Goal: Task Accomplishment & Management: Use online tool/utility

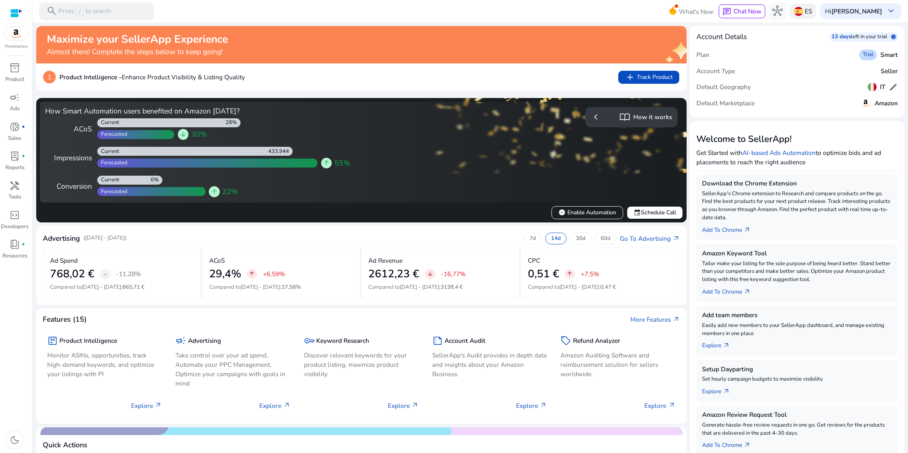
click at [809, 11] on p "ES" at bounding box center [808, 11] width 7 height 14
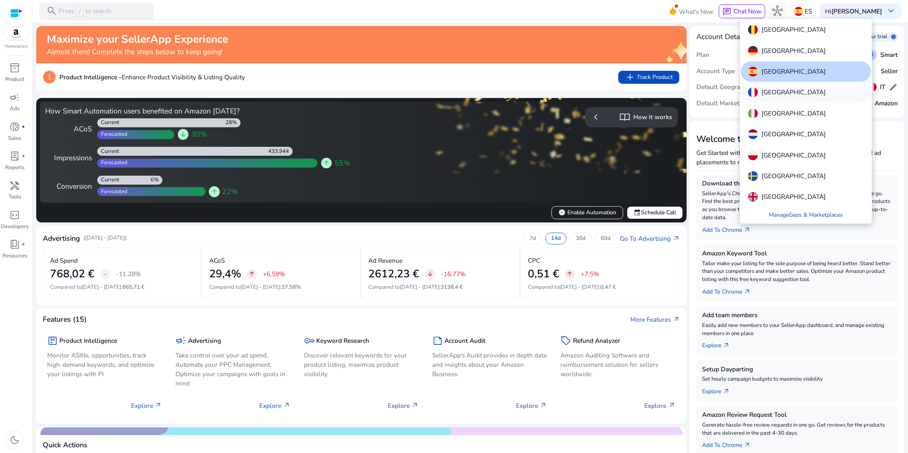
click at [769, 91] on p "[GEOGRAPHIC_DATA]" at bounding box center [794, 93] width 64 height 10
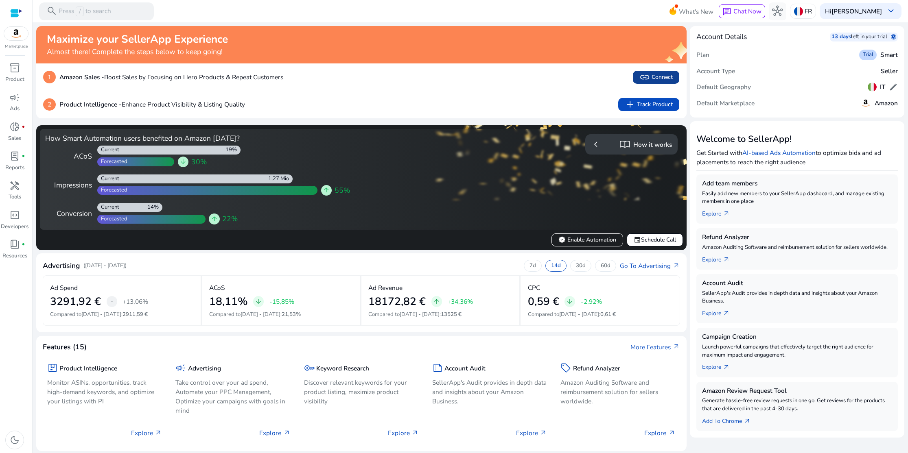
click at [655, 75] on span "link Connect" at bounding box center [655, 77] width 33 height 11
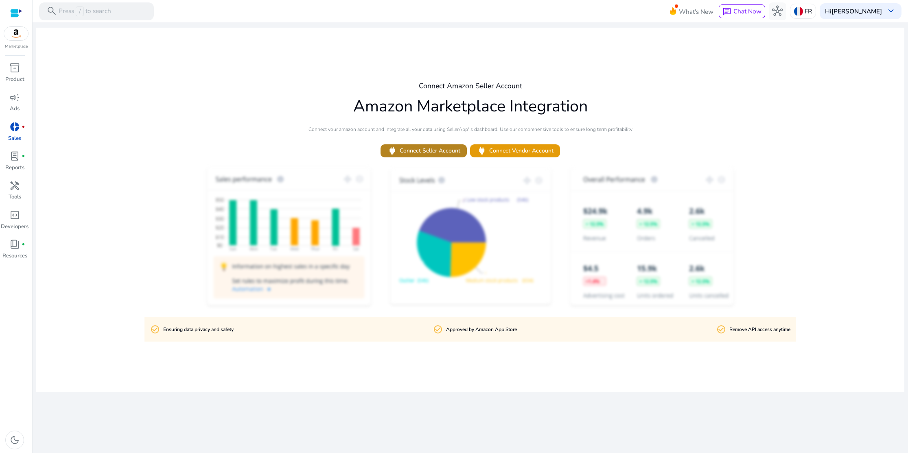
click at [429, 152] on span "power Connect Seller Account" at bounding box center [423, 151] width 73 height 11
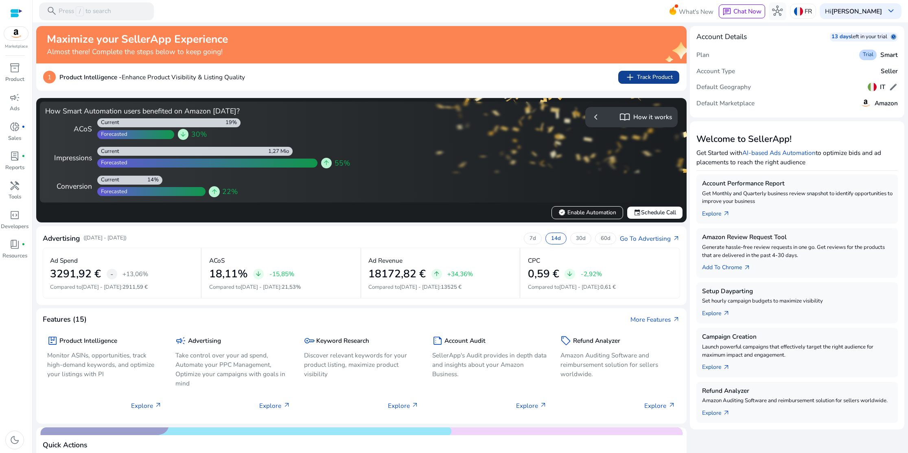
click at [639, 75] on span "add Track Product" at bounding box center [649, 77] width 48 height 11
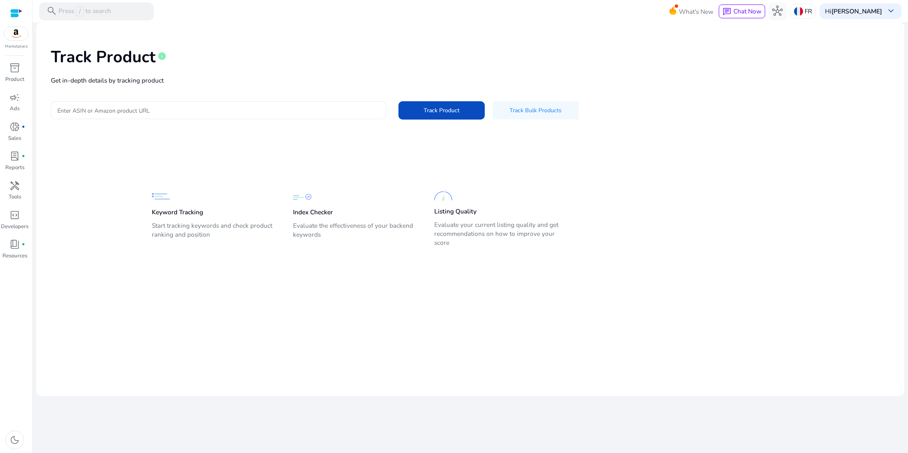
click at [147, 115] on div at bounding box center [218, 110] width 323 height 18
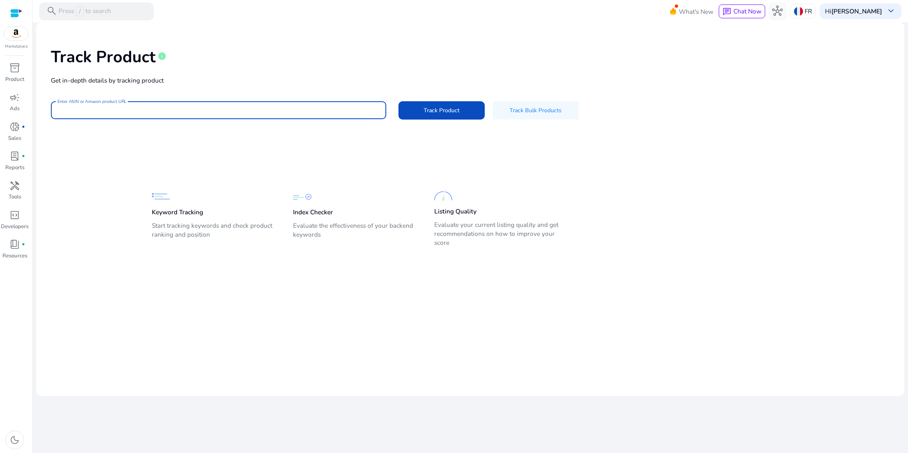
click at [80, 114] on input "Enter ASIN or Amazon product URL" at bounding box center [218, 110] width 323 height 9
paste input "**********"
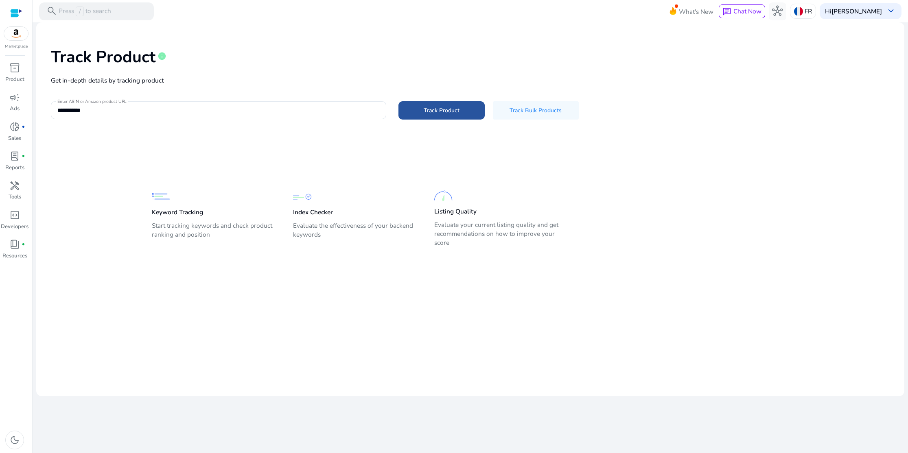
click at [445, 106] on span "Track Product" at bounding box center [442, 110] width 36 height 9
type input "**********"
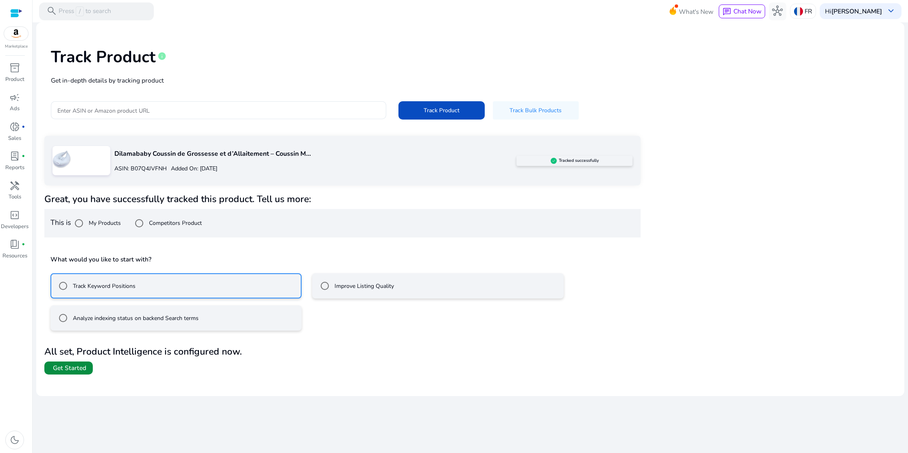
click at [75, 366] on span "Get Started" at bounding box center [69, 368] width 33 height 9
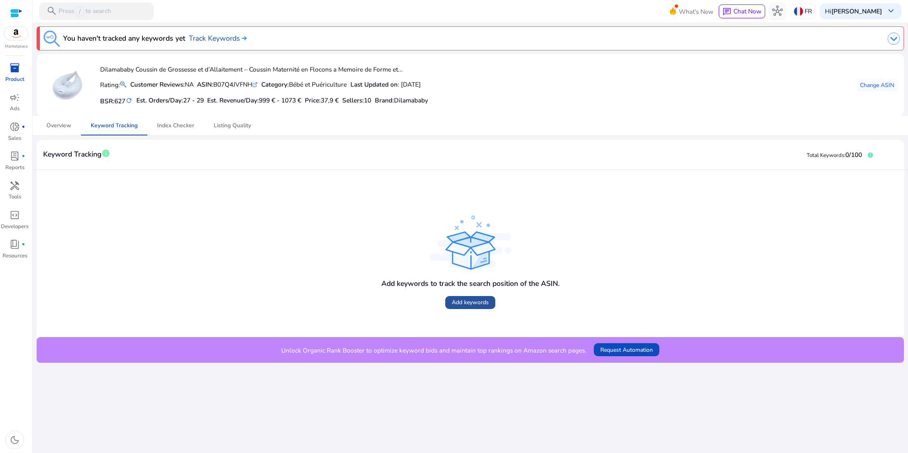
click at [462, 307] on span at bounding box center [470, 303] width 50 height 20
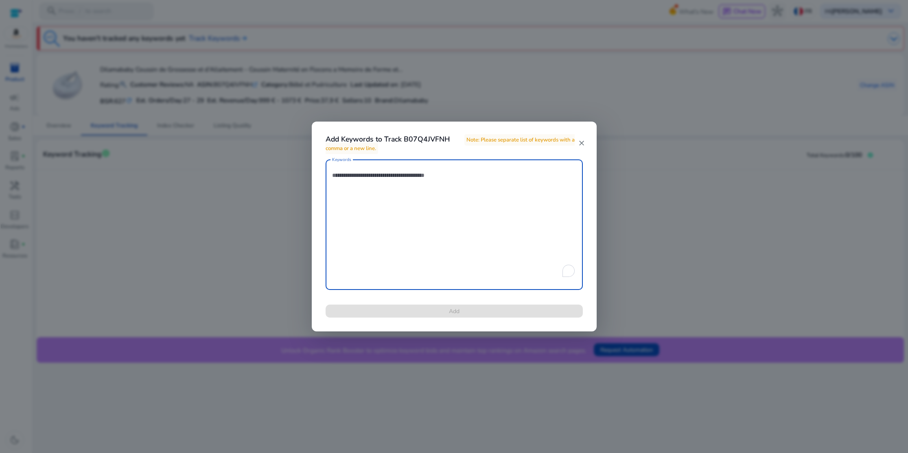
click at [345, 180] on textarea "Keywords" at bounding box center [454, 225] width 244 height 123
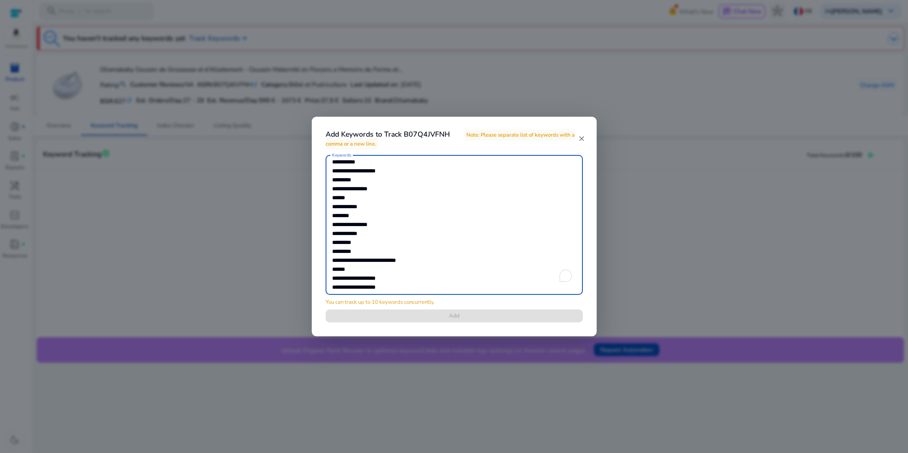
click at [342, 196] on textarea "Keywords" at bounding box center [454, 225] width 244 height 132
click at [343, 204] on textarea "Keywords" at bounding box center [454, 225] width 244 height 132
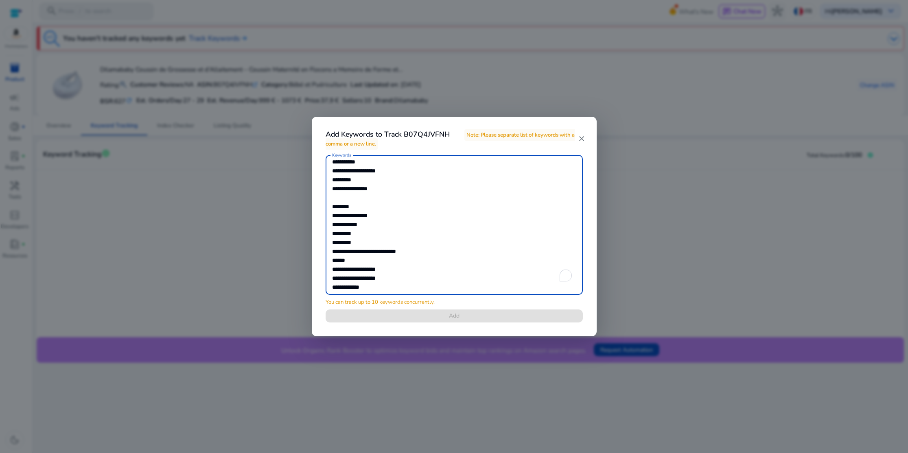
click at [343, 204] on textarea "Keywords" at bounding box center [454, 225] width 244 height 132
click at [343, 208] on textarea "Keywords" at bounding box center [454, 225] width 244 height 132
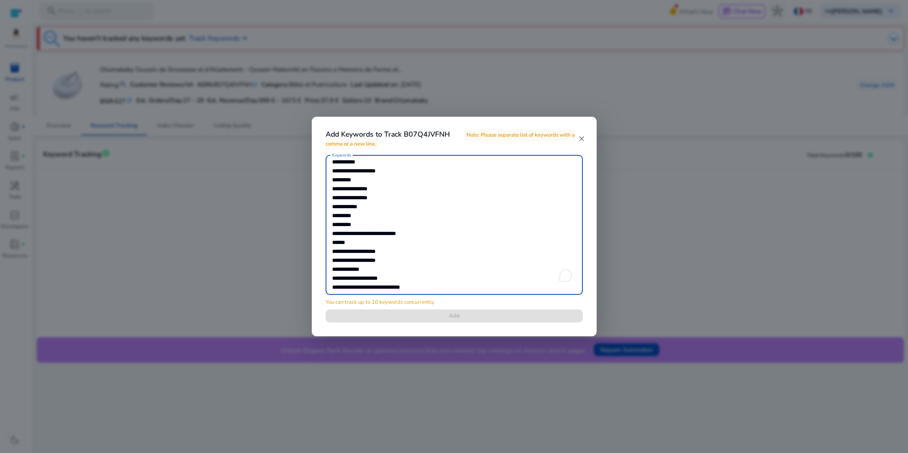
click at [343, 209] on textarea "Keywords" at bounding box center [454, 225] width 244 height 132
click at [342, 209] on textarea "Keywords" at bounding box center [454, 225] width 244 height 132
click at [349, 215] on textarea "Keywords" at bounding box center [454, 225] width 244 height 132
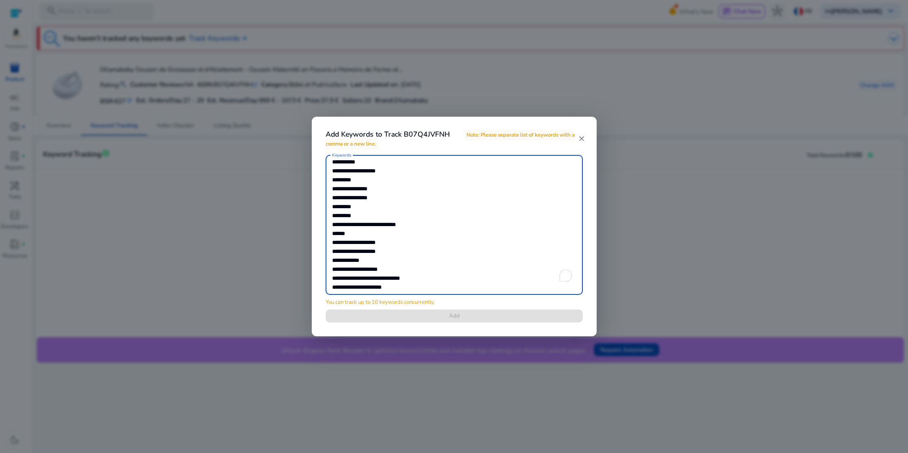
click at [349, 215] on textarea "Keywords" at bounding box center [454, 225] width 244 height 132
click at [338, 223] on textarea "Keywords" at bounding box center [454, 225] width 244 height 132
click at [344, 244] on textarea "Keywords" at bounding box center [454, 225] width 244 height 132
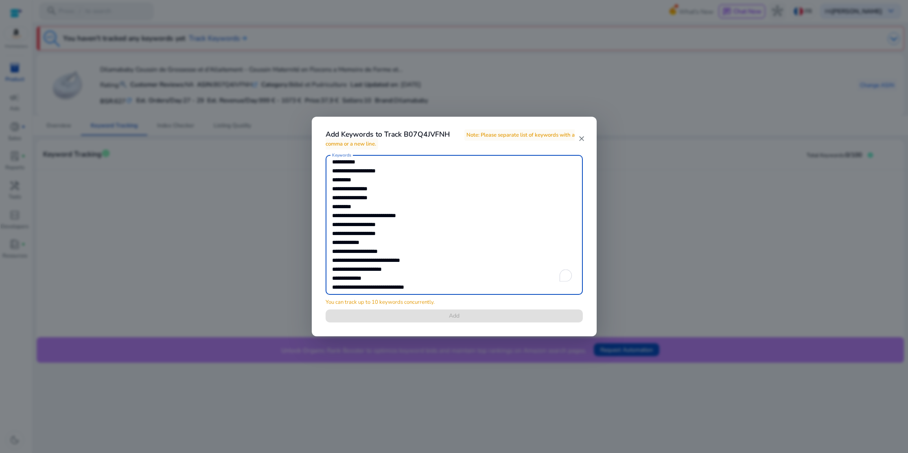
click at [344, 244] on textarea "Keywords" at bounding box center [454, 225] width 244 height 132
click at [350, 241] on textarea "Keywords" at bounding box center [454, 225] width 244 height 132
click at [352, 241] on textarea "Keywords" at bounding box center [454, 225] width 244 height 132
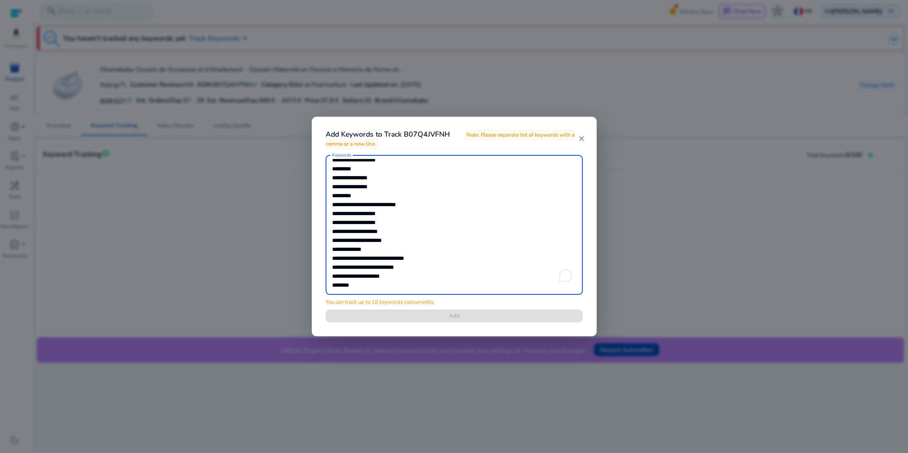
click at [352, 241] on textarea "Keywords" at bounding box center [454, 225] width 244 height 132
click at [354, 247] on textarea "Keywords" at bounding box center [454, 225] width 244 height 132
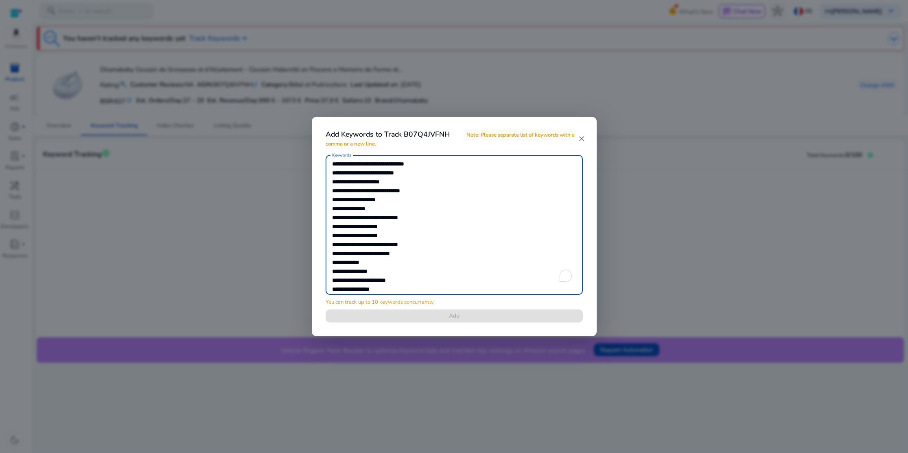
click at [370, 254] on textarea "Keywords" at bounding box center [454, 225] width 244 height 132
click at [361, 253] on textarea "Keywords" at bounding box center [454, 225] width 244 height 132
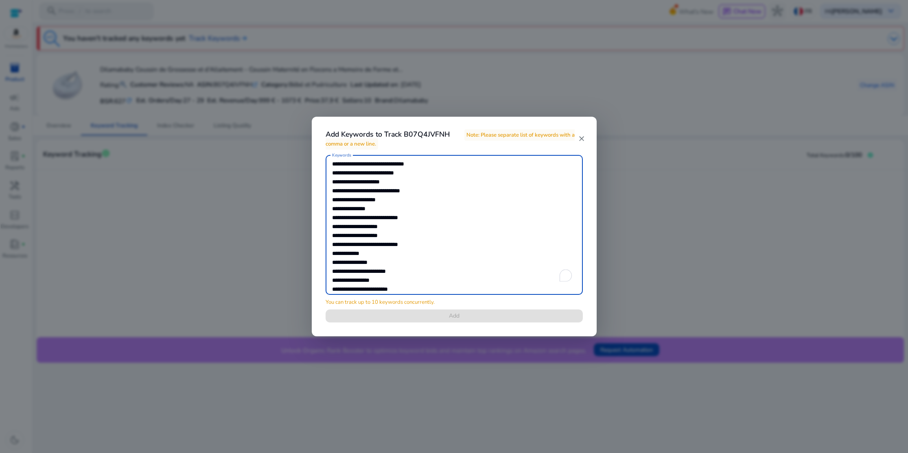
click at [361, 253] on textarea "Keywords" at bounding box center [454, 225] width 244 height 132
click at [346, 223] on textarea "Keywords" at bounding box center [454, 225] width 244 height 132
click at [346, 233] on textarea "Keywords" at bounding box center [454, 225] width 244 height 132
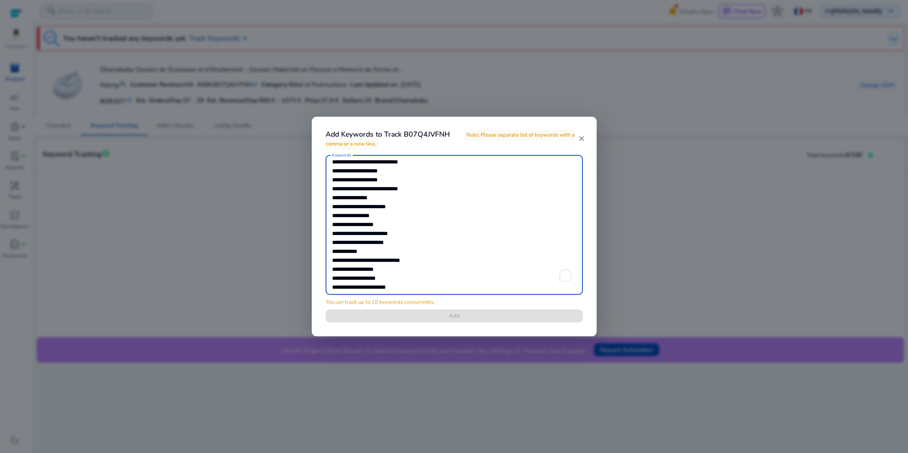
click at [346, 233] on textarea "Keywords" at bounding box center [454, 225] width 244 height 132
click at [368, 244] on textarea "Keywords" at bounding box center [454, 225] width 244 height 132
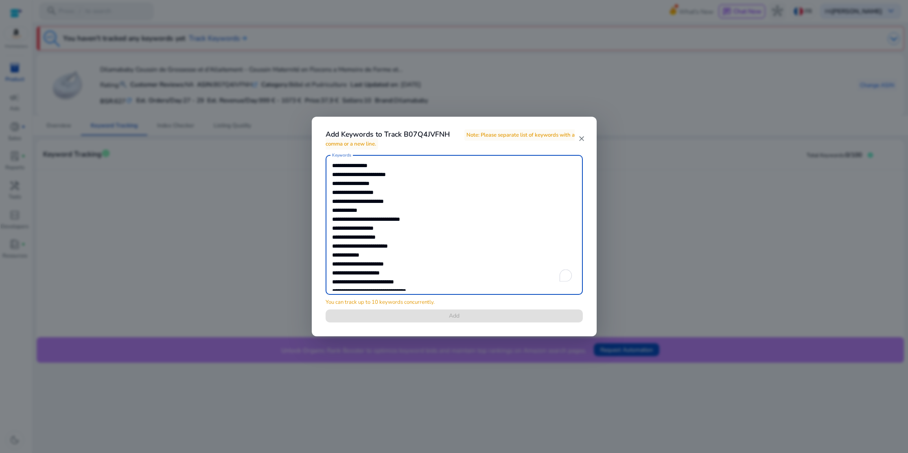
scroll to position [224, 0]
click at [350, 217] on textarea "Keywords" at bounding box center [454, 225] width 244 height 132
click at [357, 216] on textarea "Keywords" at bounding box center [454, 225] width 244 height 132
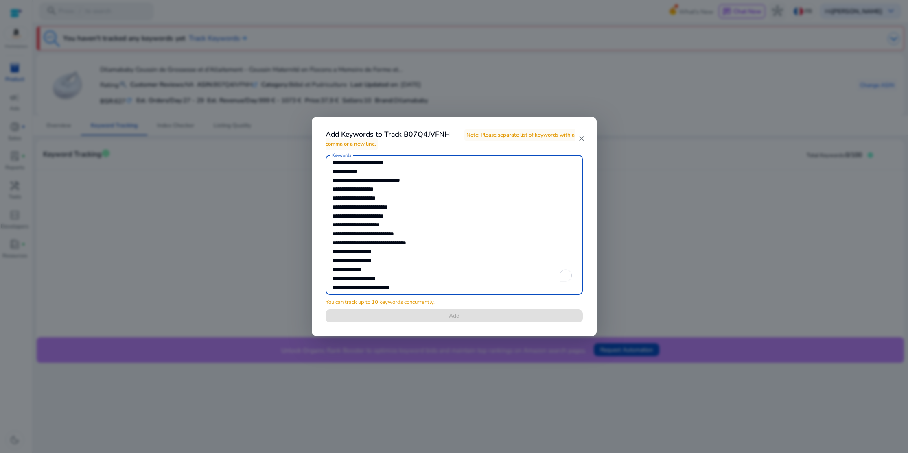
click at [357, 216] on textarea "Keywords" at bounding box center [454, 225] width 244 height 132
click at [354, 212] on textarea "Keywords" at bounding box center [454, 225] width 244 height 132
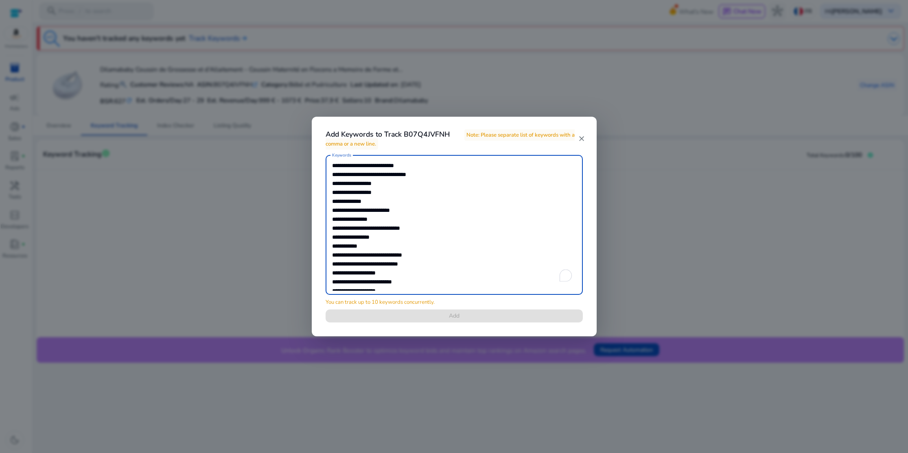
click at [354, 245] on textarea "Keywords" at bounding box center [454, 225] width 244 height 132
click at [350, 219] on textarea "Keywords" at bounding box center [454, 225] width 244 height 132
click at [351, 219] on textarea "Keywords" at bounding box center [454, 225] width 244 height 132
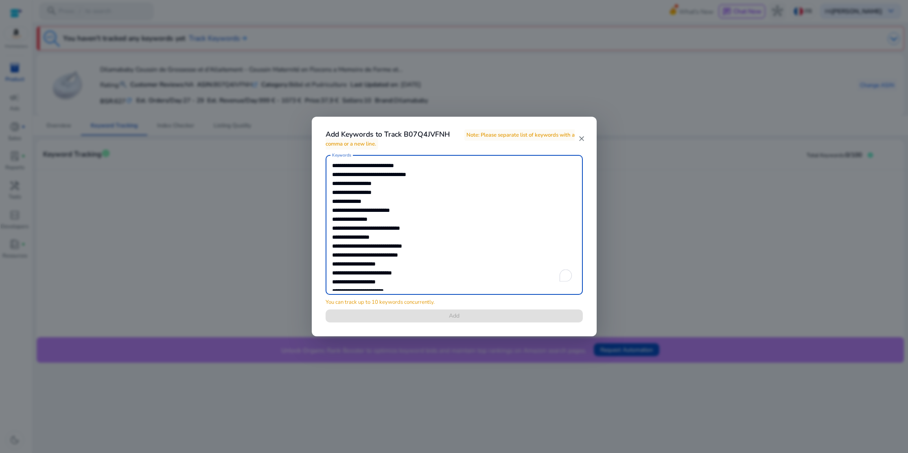
click at [351, 219] on textarea "Keywords" at bounding box center [454, 225] width 244 height 132
click at [356, 219] on textarea "Keywords" at bounding box center [454, 225] width 244 height 132
click at [354, 211] on textarea "Keywords" at bounding box center [454, 225] width 244 height 132
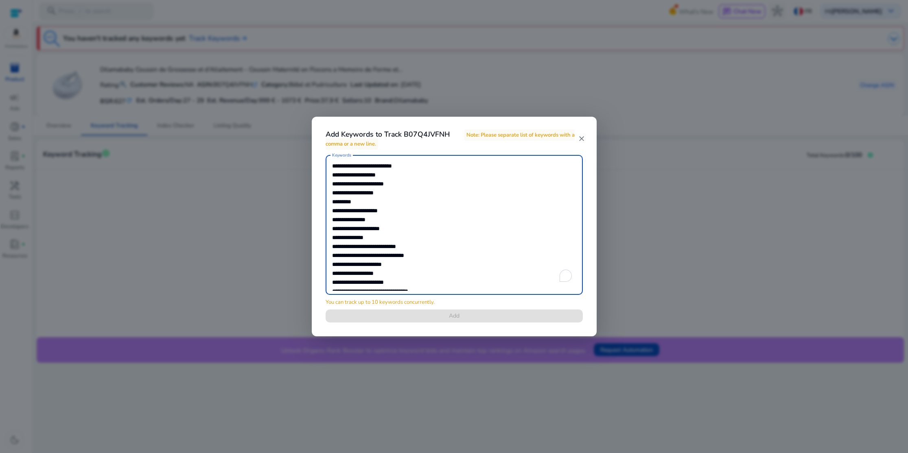
click at [354, 211] on textarea "Keywords" at bounding box center [454, 225] width 244 height 132
click at [360, 221] on textarea "Keywords" at bounding box center [454, 225] width 244 height 132
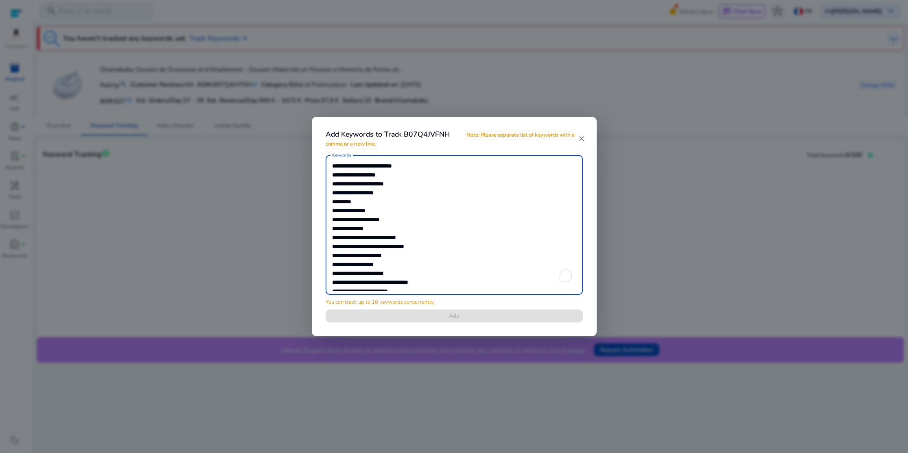
click at [331, 222] on div "Keywords" at bounding box center [454, 225] width 257 height 140
click at [338, 218] on textarea "Keywords" at bounding box center [454, 225] width 244 height 132
click at [351, 228] on textarea "Keywords" at bounding box center [454, 225] width 244 height 132
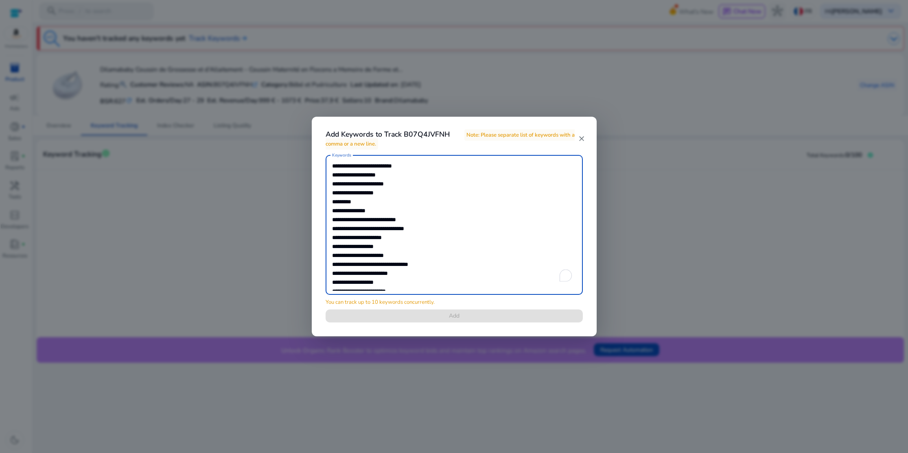
click at [351, 228] on textarea "Keywords" at bounding box center [454, 225] width 244 height 132
click at [356, 226] on textarea "Keywords" at bounding box center [454, 225] width 244 height 132
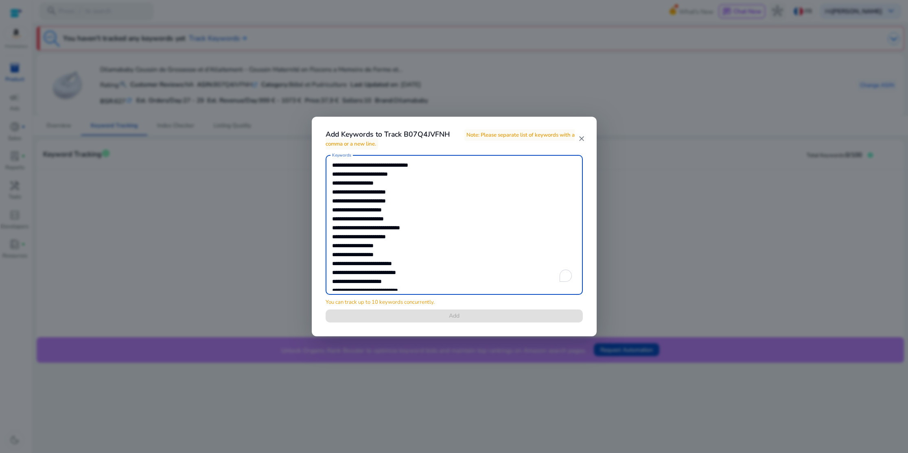
click at [357, 212] on textarea "Keywords" at bounding box center [454, 225] width 244 height 132
click at [356, 210] on textarea "Keywords" at bounding box center [454, 225] width 244 height 132
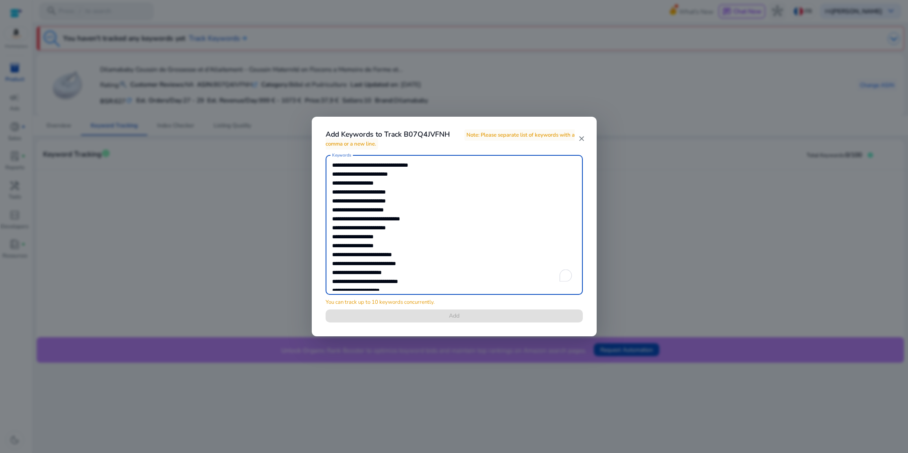
click at [356, 210] on textarea "Keywords" at bounding box center [454, 225] width 244 height 132
click at [357, 221] on textarea "Keywords" at bounding box center [454, 225] width 244 height 132
click at [357, 219] on textarea "Keywords" at bounding box center [454, 225] width 244 height 132
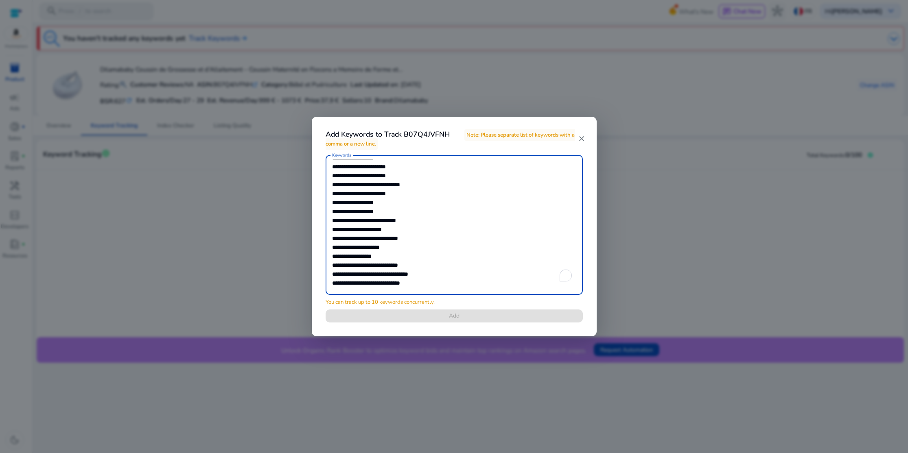
click at [357, 219] on textarea "Keywords" at bounding box center [454, 225] width 244 height 132
click at [332, 170] on textarea "Keywords" at bounding box center [454, 225] width 244 height 132
click at [359, 198] on textarea "Keywords" at bounding box center [454, 225] width 244 height 132
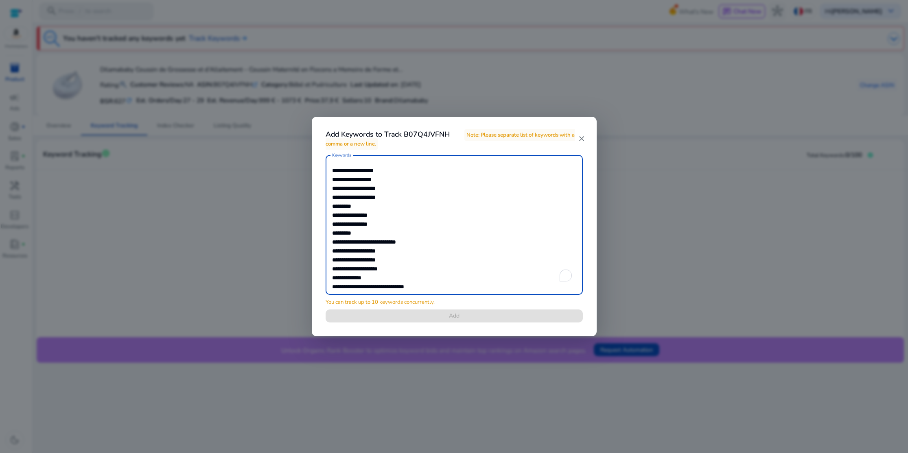
click at [344, 207] on textarea "Keywords" at bounding box center [454, 225] width 244 height 132
click at [350, 216] on textarea "Keywords" at bounding box center [454, 225] width 244 height 132
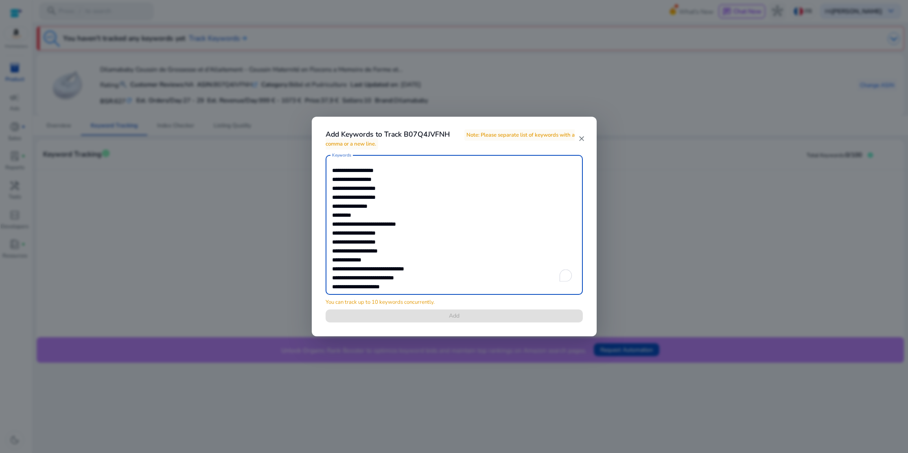
click at [350, 215] on textarea "Keywords" at bounding box center [454, 225] width 244 height 132
click at [346, 221] on textarea "Keywords" at bounding box center [454, 225] width 244 height 132
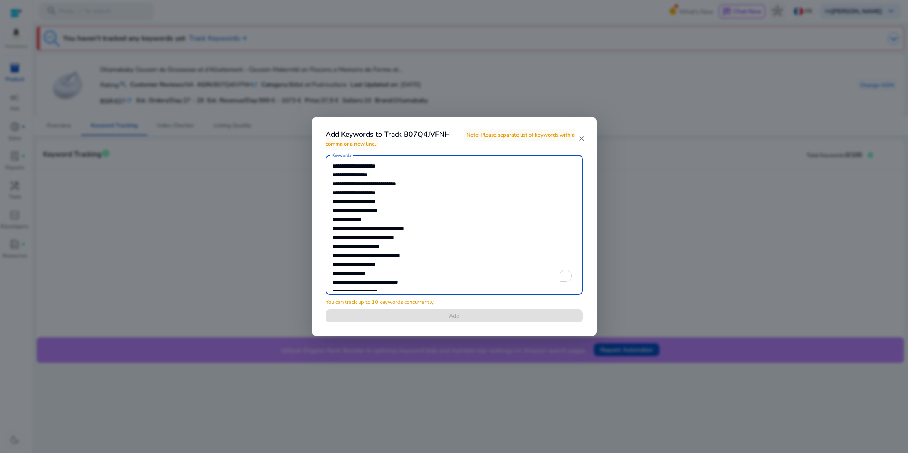
click at [346, 221] on textarea "Keywords" at bounding box center [454, 225] width 244 height 132
drag, startPoint x: 332, startPoint y: 237, endPoint x: 393, endPoint y: 313, distance: 97.0
click at [393, 313] on div "Keywords You can track up to 10 keywords concurrently. Add" at bounding box center [454, 243] width 277 height 177
click at [366, 224] on textarea "Keywords" at bounding box center [454, 225] width 244 height 132
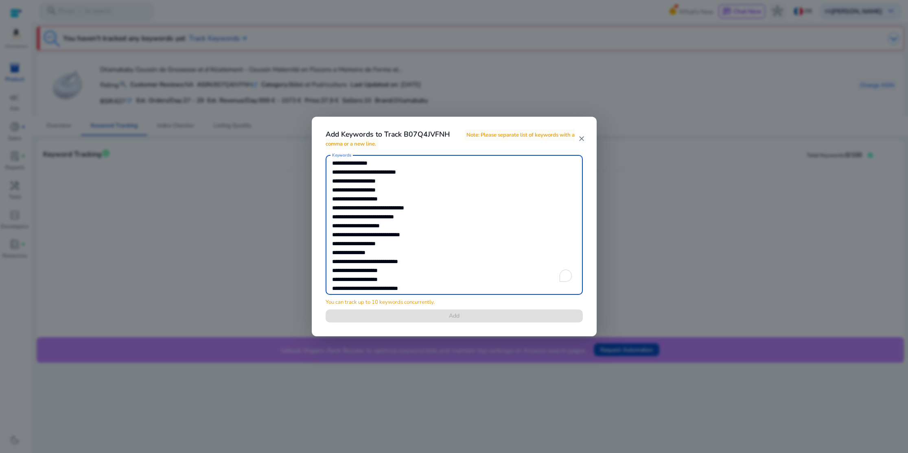
click at [366, 224] on textarea "Keywords" at bounding box center [454, 225] width 244 height 132
drag, startPoint x: 332, startPoint y: 247, endPoint x: 396, endPoint y: 331, distance: 105.1
click at [396, 331] on div "Keywords You can track up to 10 keywords concurrently. Add" at bounding box center [454, 243] width 277 height 177
click at [366, 281] on textarea "**********" at bounding box center [454, 225] width 244 height 132
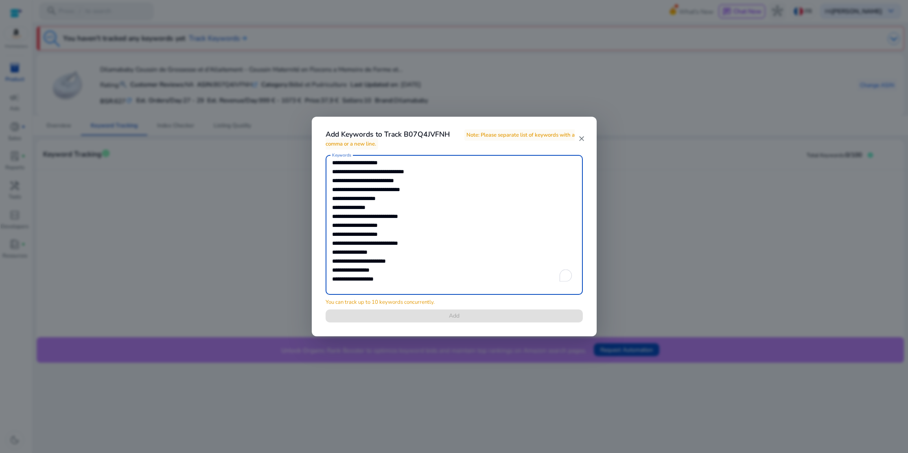
click at [366, 281] on textarea "**********" at bounding box center [454, 225] width 244 height 132
drag, startPoint x: 333, startPoint y: 260, endPoint x: 376, endPoint y: 298, distance: 58.0
click at [376, 298] on div "**********" at bounding box center [454, 243] width 277 height 177
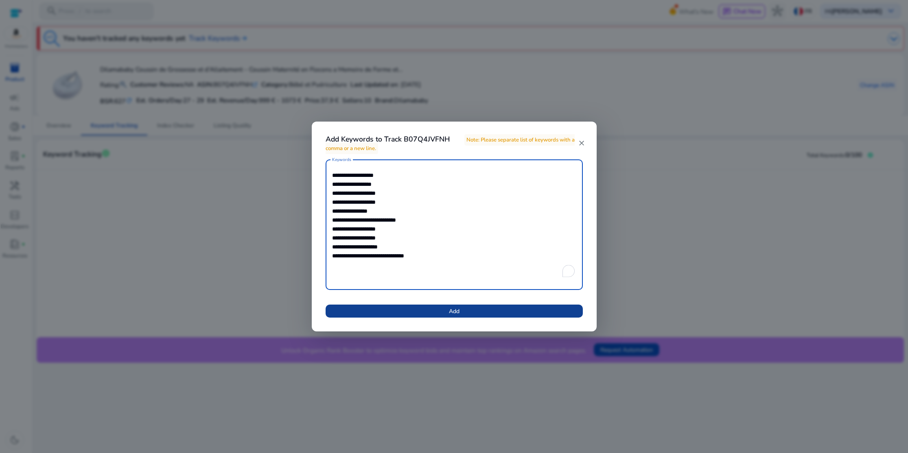
type textarea "**********"
click at [437, 311] on span at bounding box center [454, 312] width 257 height 20
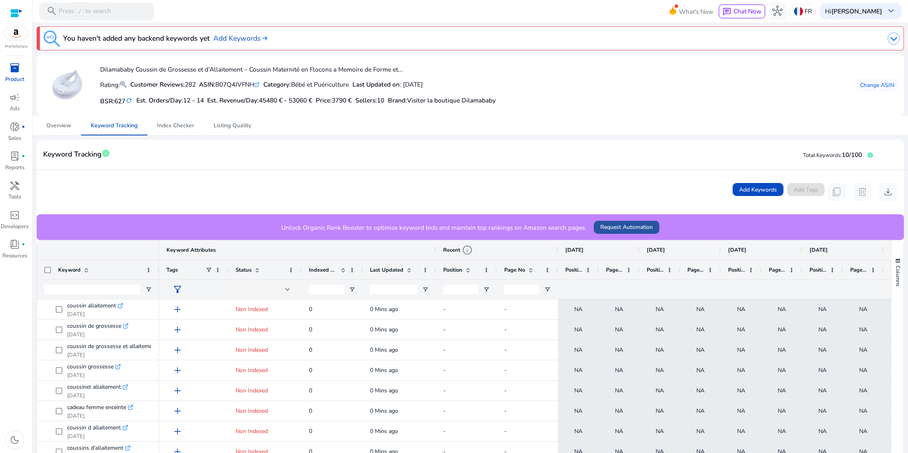
click at [618, 229] on span "Request Automation" at bounding box center [626, 227] width 53 height 9
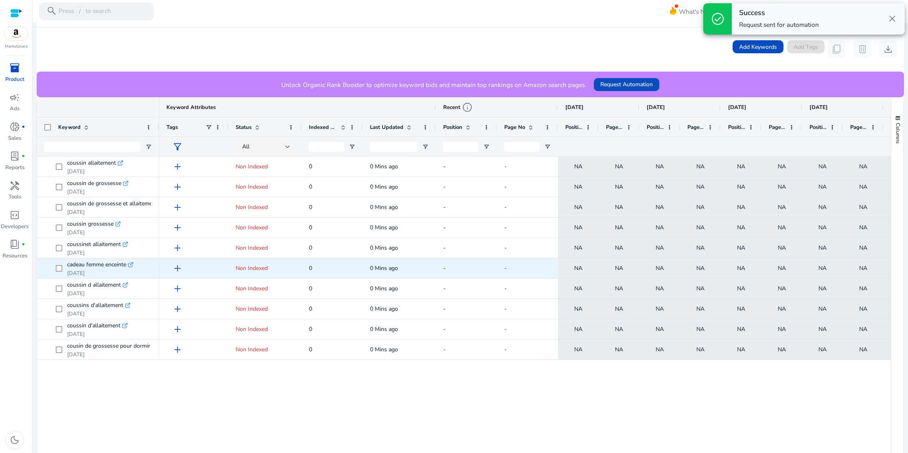
scroll to position [148, 0]
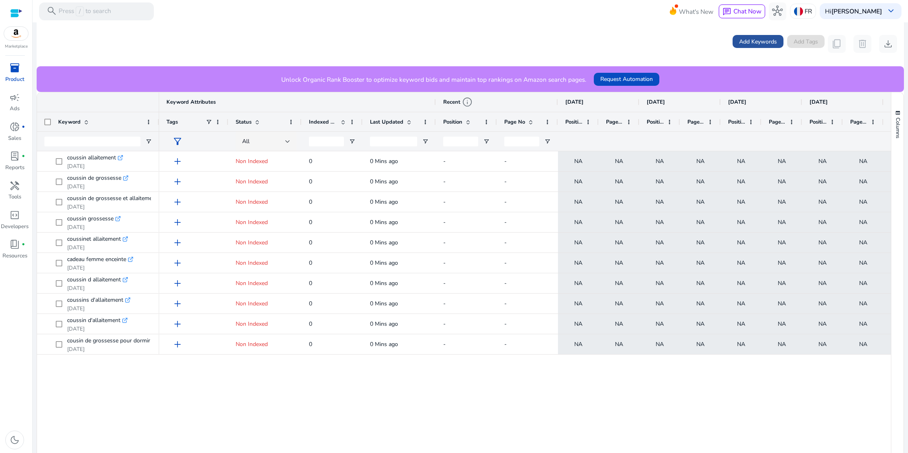
click at [754, 46] on span "Add Keywords" at bounding box center [758, 41] width 38 height 9
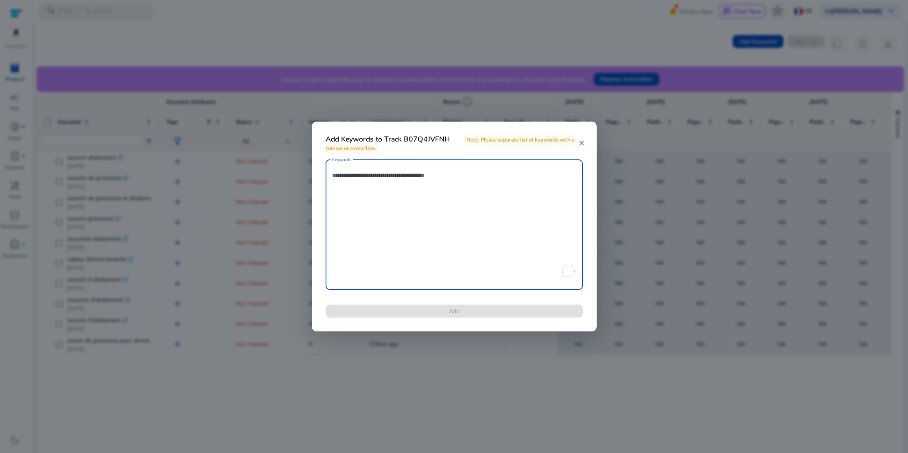
click at [377, 175] on textarea "Keywords" at bounding box center [454, 225] width 244 height 123
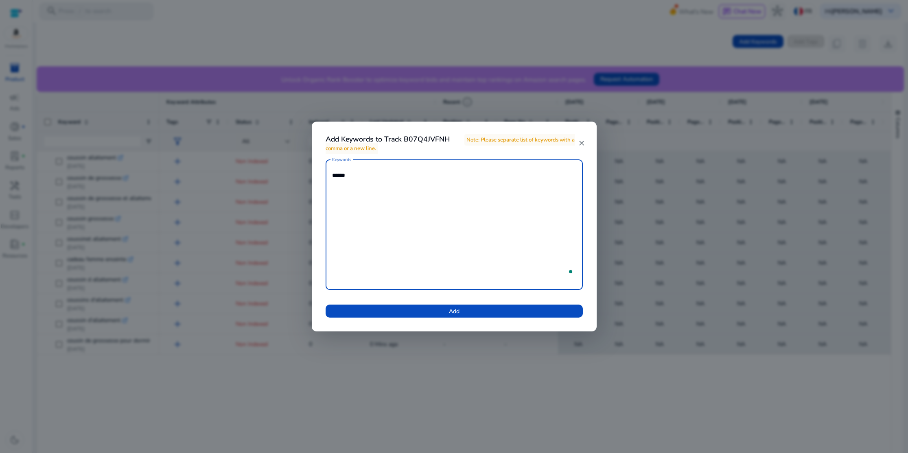
type textarea "*******"
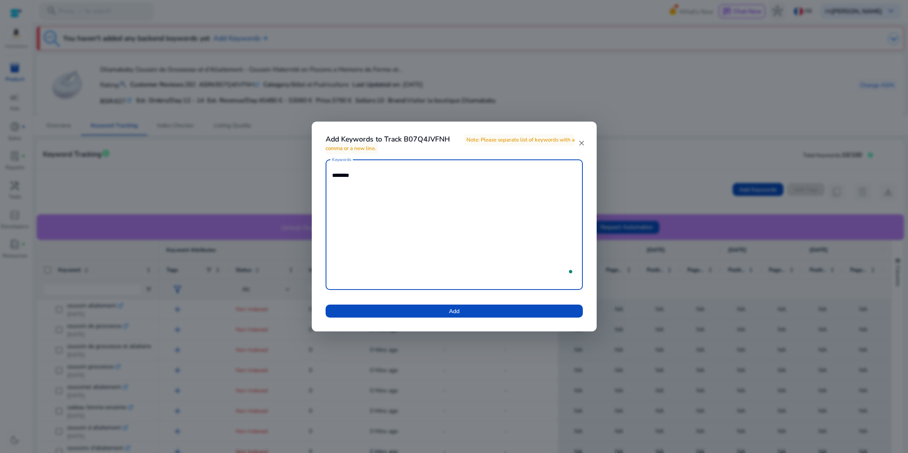
scroll to position [148, 0]
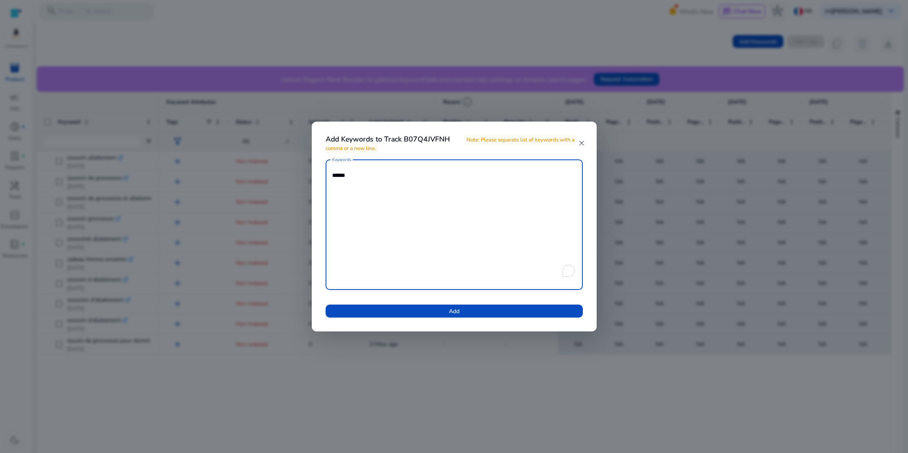
click at [339, 177] on textarea "******" at bounding box center [454, 225] width 244 height 123
paste textarea "**********"
type textarea "**********"
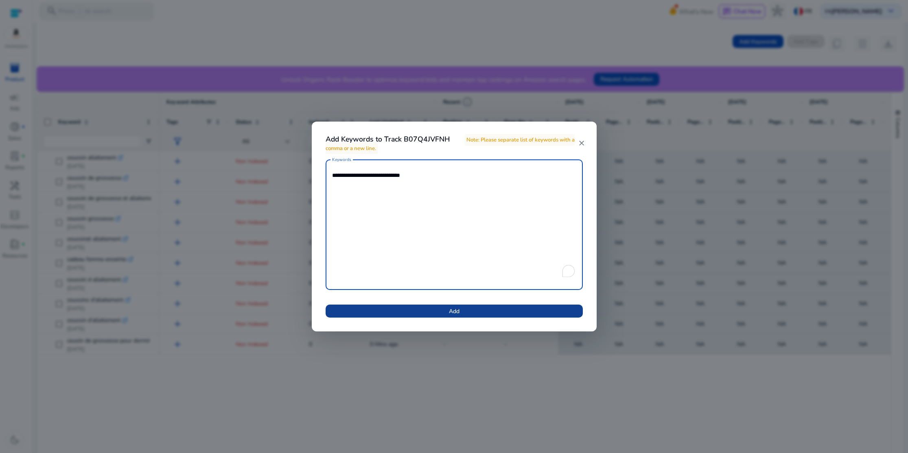
click at [446, 308] on span at bounding box center [454, 312] width 257 height 20
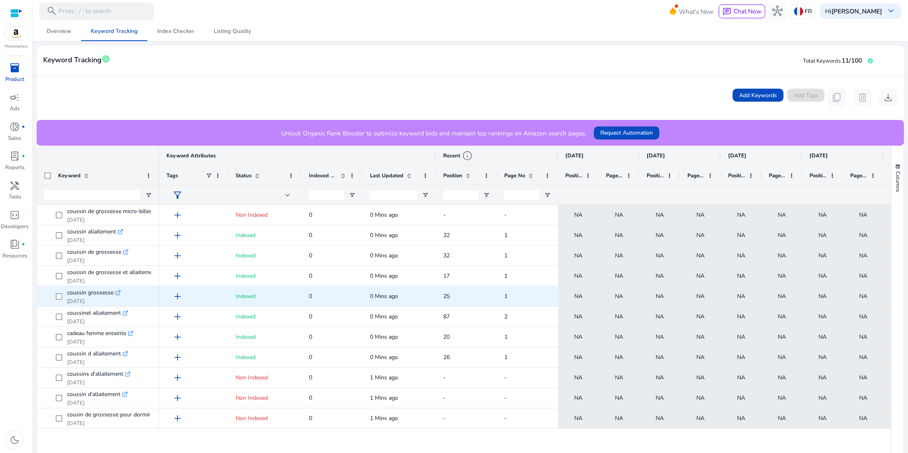
scroll to position [96, 0]
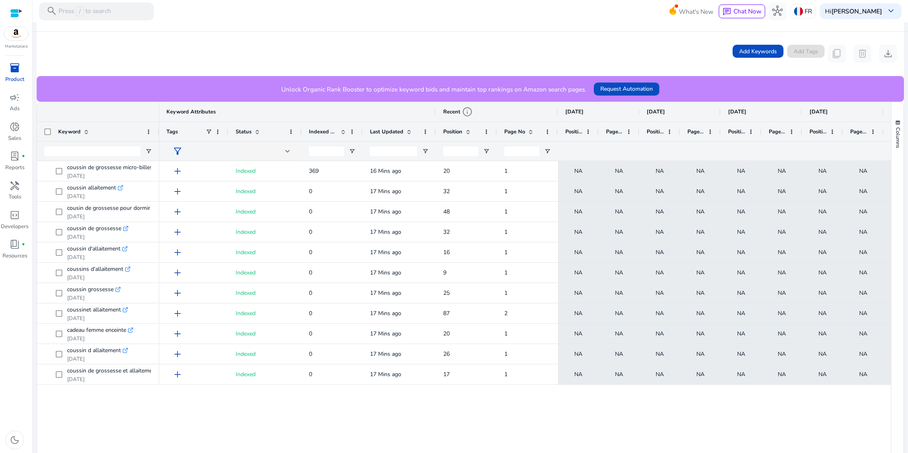
scroll to position [141, 0]
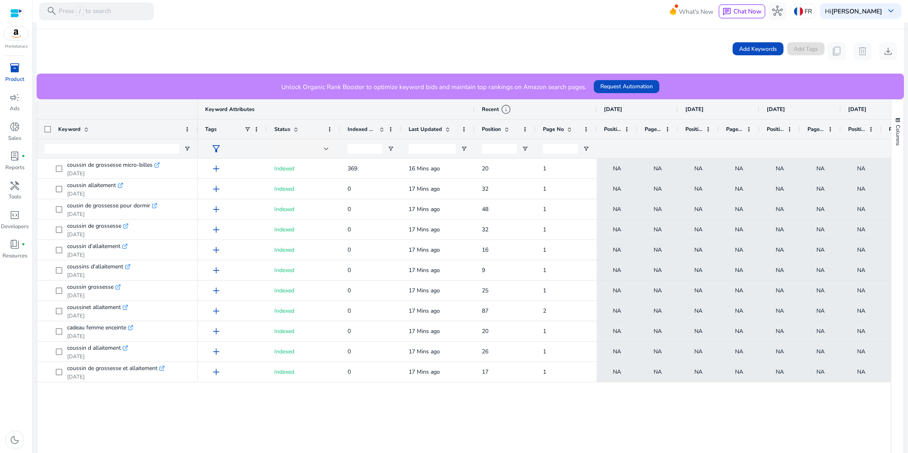
drag, startPoint x: 158, startPoint y: 129, endPoint x: 197, endPoint y: 133, distance: 38.9
click at [197, 133] on div at bounding box center [197, 129] width 3 height 19
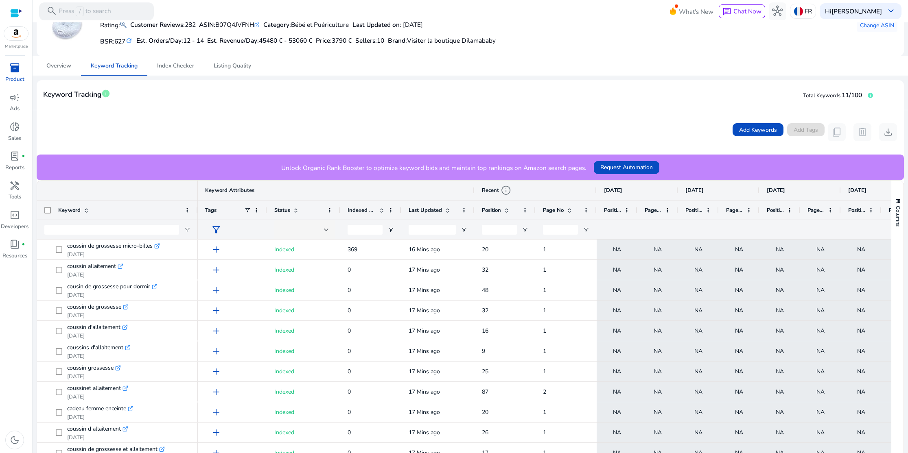
scroll to position [0, 0]
